Goal: Task Accomplishment & Management: Manage account settings

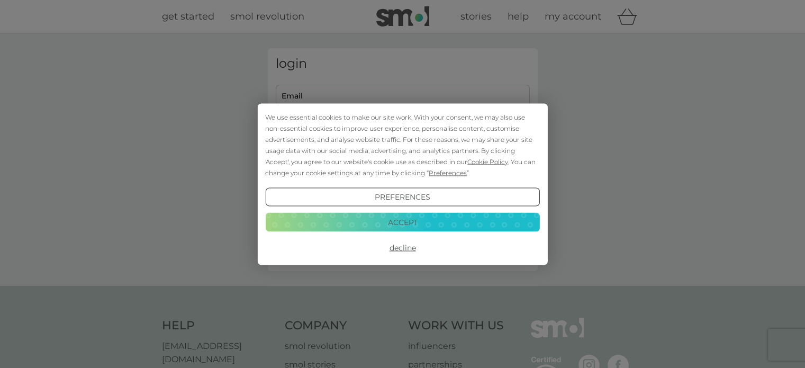
type input "[EMAIL_ADDRESS][DOMAIN_NAME]"
click at [399, 218] on button "Accept" at bounding box center [402, 222] width 274 height 19
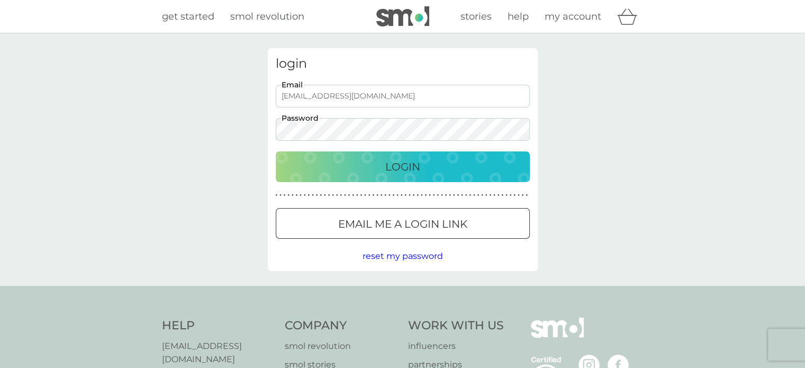
click at [394, 169] on p "Login" at bounding box center [402, 166] width 35 height 17
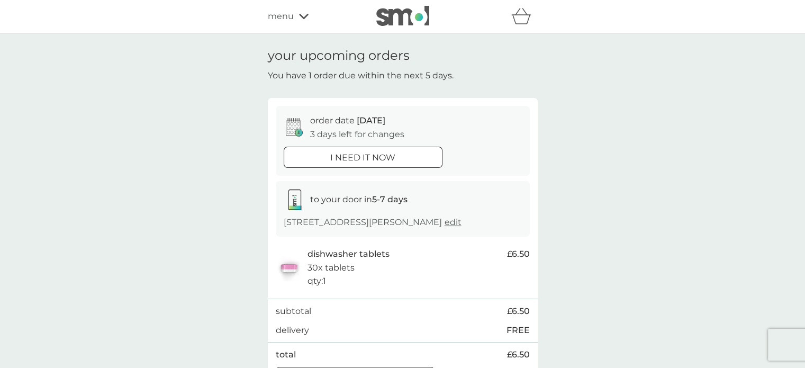
click at [444, 223] on span "edit" at bounding box center [452, 222] width 17 height 10
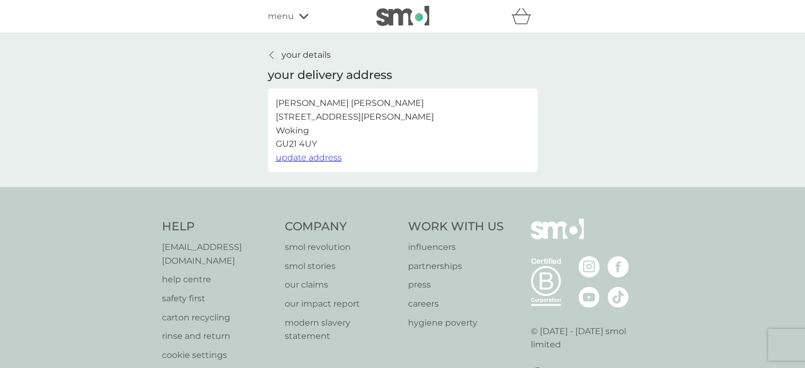
click at [271, 54] on icon at bounding box center [271, 55] width 4 height 8
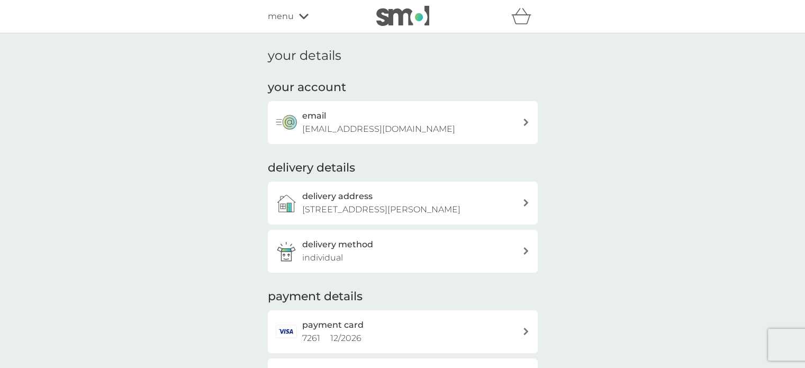
click at [288, 16] on span "menu" at bounding box center [281, 17] width 26 height 14
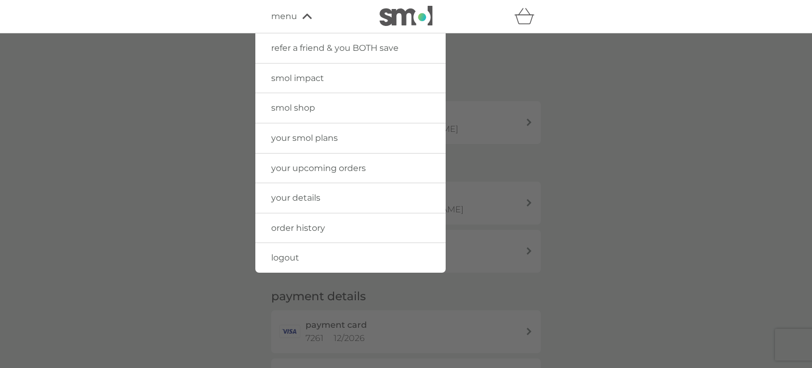
click at [293, 136] on span "your smol plans" at bounding box center [304, 138] width 67 height 10
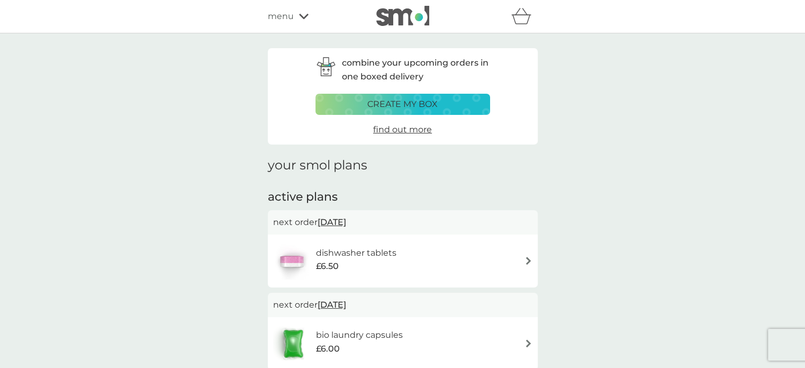
click at [606, 216] on div "combine your upcoming orders in one boxed delivery create my box find out more …" at bounding box center [402, 307] width 805 height 549
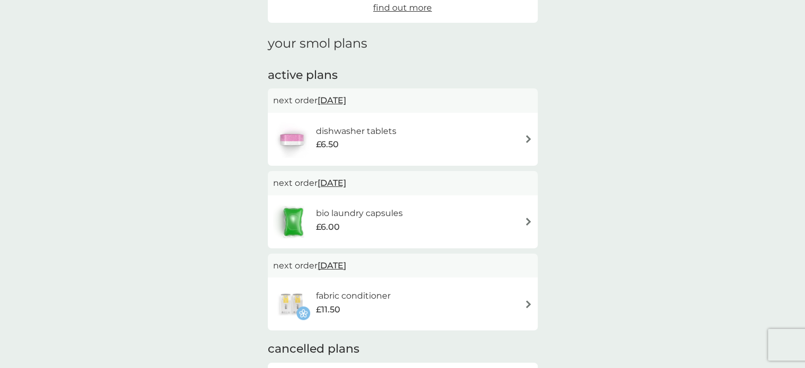
scroll to position [148, 0]
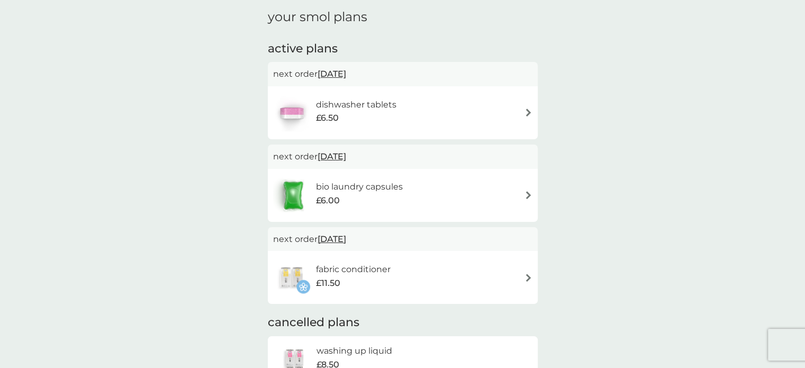
click at [520, 115] on div "dishwasher tablets £6.50" at bounding box center [402, 112] width 259 height 37
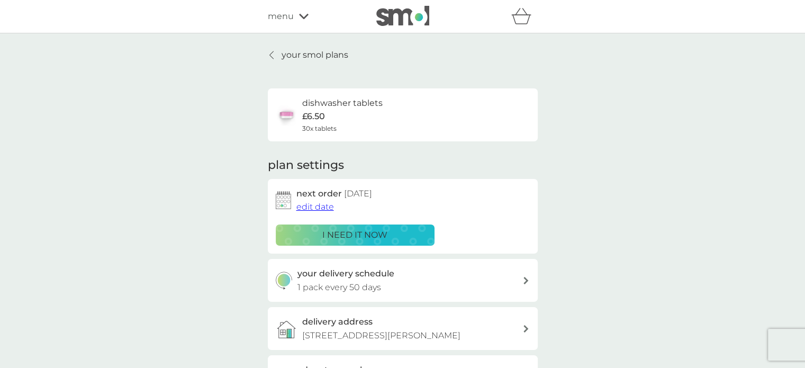
click at [315, 209] on span "edit date" at bounding box center [315, 207] width 38 height 10
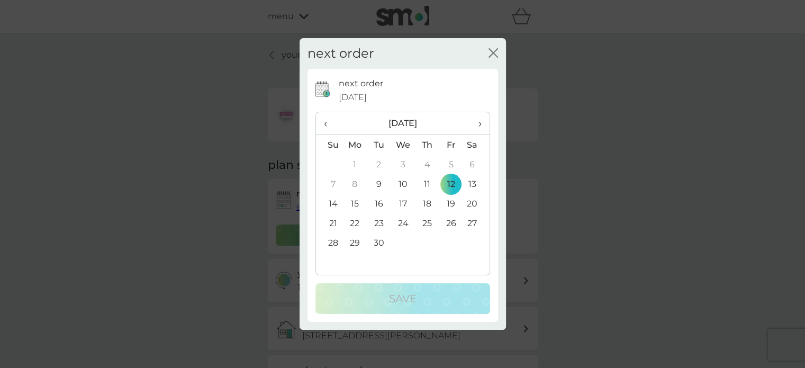
click at [377, 241] on td "30" at bounding box center [379, 243] width 24 height 20
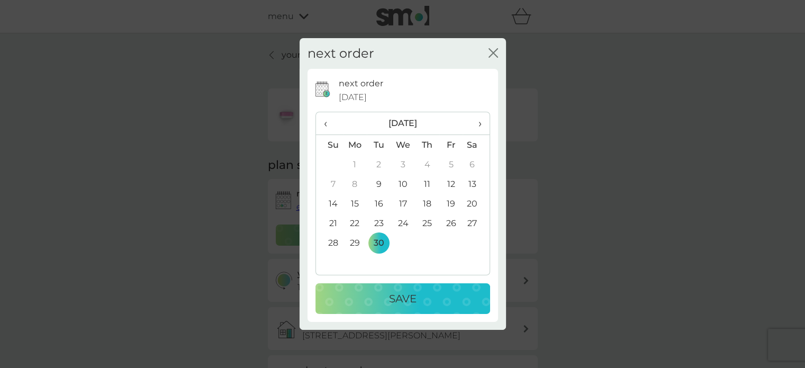
click at [397, 302] on p "Save" at bounding box center [403, 298] width 28 height 17
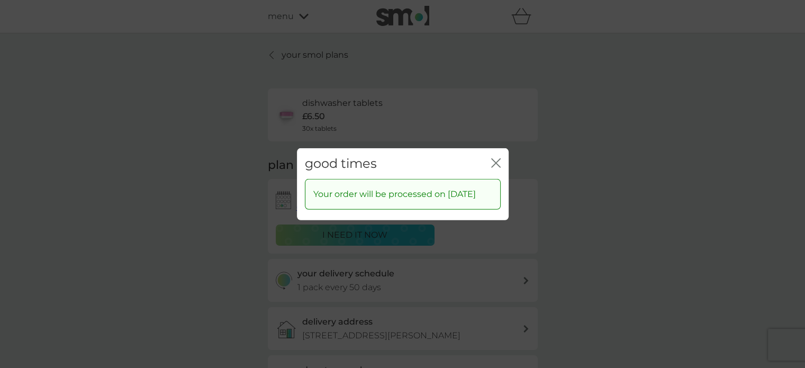
click at [493, 158] on icon "close" at bounding box center [496, 163] width 10 height 10
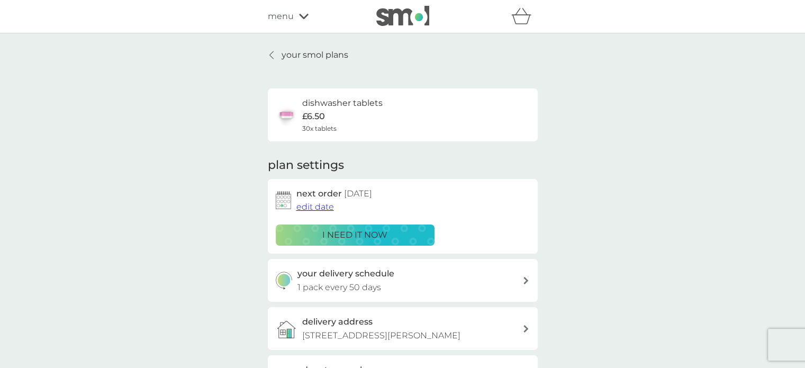
click at [607, 181] on div "your smol plans dishwasher tablets £6.50 30x tablets plan settings next order 3…" at bounding box center [402, 285] width 805 height 505
click at [287, 54] on p "your smol plans" at bounding box center [314, 55] width 67 height 14
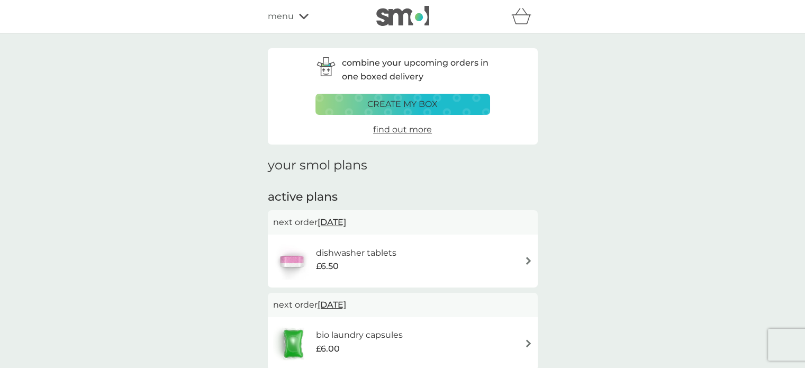
click at [584, 179] on div "combine your upcoming orders in one boxed delivery create my box find out more …" at bounding box center [402, 307] width 805 height 549
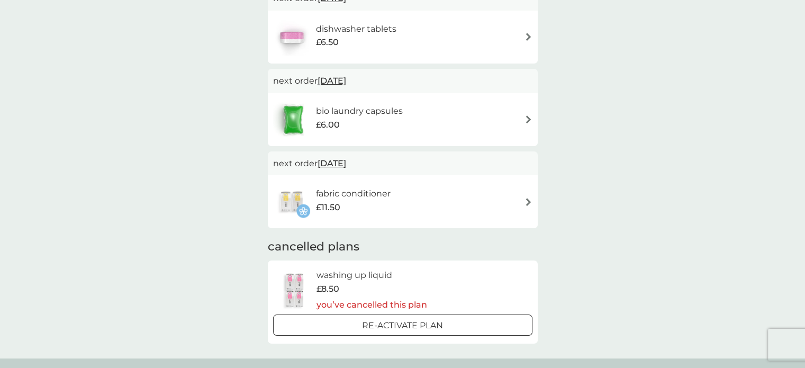
scroll to position [233, 0]
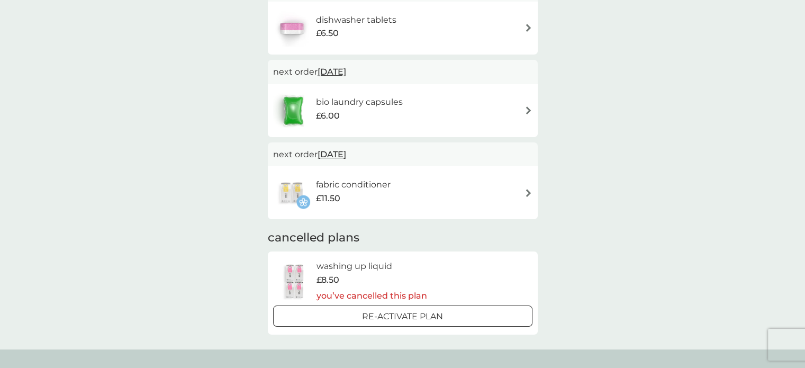
click at [511, 196] on div "fabric conditioner £11.50" at bounding box center [402, 192] width 259 height 37
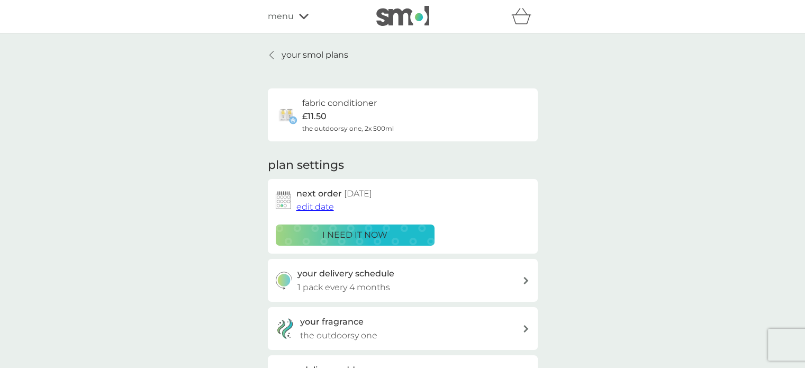
click at [319, 205] on span "edit date" at bounding box center [315, 207] width 38 height 10
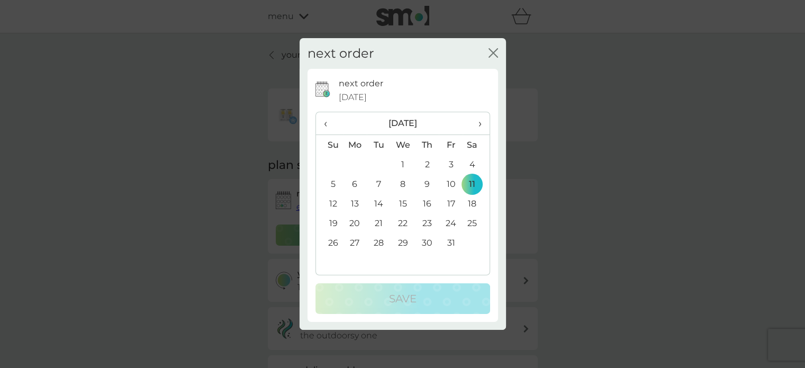
click at [476, 124] on span "›" at bounding box center [475, 123] width 11 height 22
click at [377, 203] on td "11" at bounding box center [379, 204] width 24 height 20
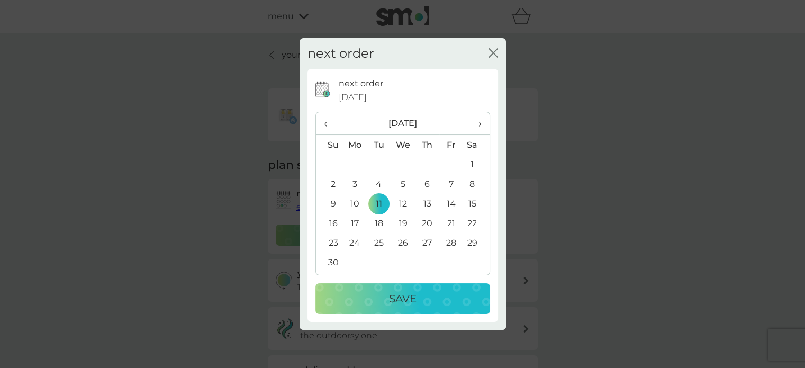
click at [398, 298] on p "Save" at bounding box center [403, 298] width 28 height 17
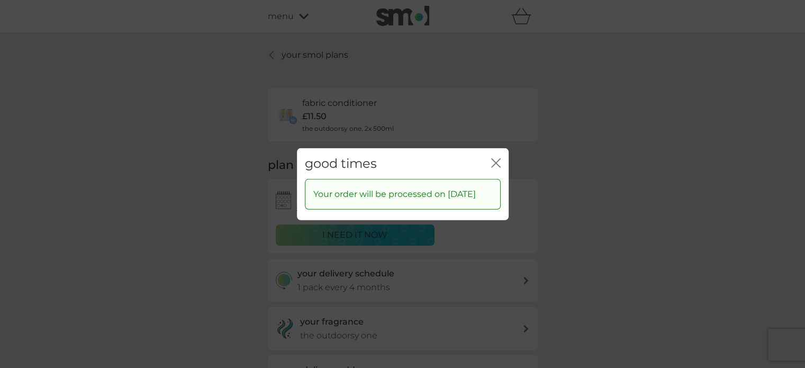
click at [492, 158] on icon "close" at bounding box center [496, 163] width 10 height 10
